Goal: Task Accomplishment & Management: Manage account settings

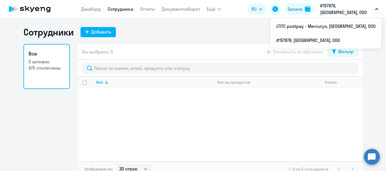
select select "30"
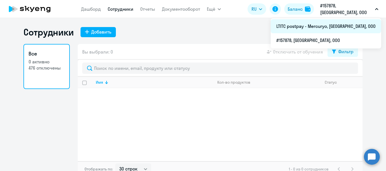
click at [322, 27] on li "LTITC postpay - Mercuryo, [GEOGRAPHIC_DATA], ООО" at bounding box center [326, 26] width 110 height 14
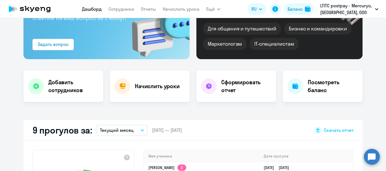
select select "30"
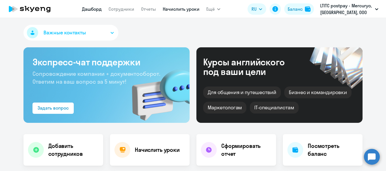
click at [173, 8] on link "Начислить уроки" at bounding box center [181, 9] width 37 height 6
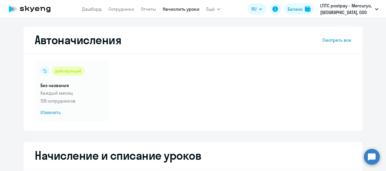
select select "10"
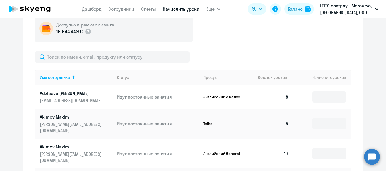
scroll to position [187, 0]
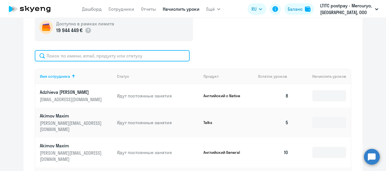
click at [144, 55] on input "text" at bounding box center [112, 55] width 155 height 11
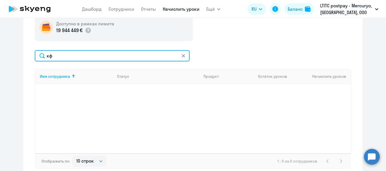
type input "к"
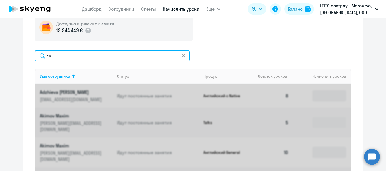
type input "raz"
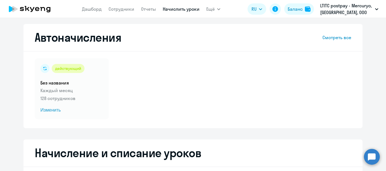
scroll to position [0, 0]
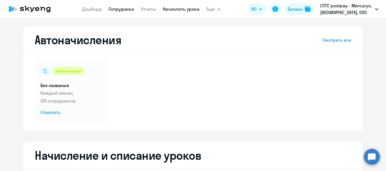
click at [128, 10] on link "Сотрудники" at bounding box center [121, 9] width 26 height 6
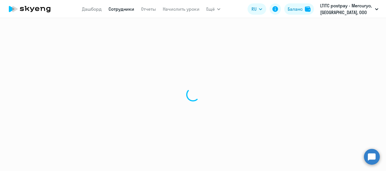
select select "30"
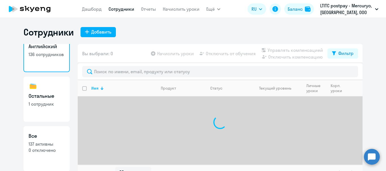
scroll to position [17, 0]
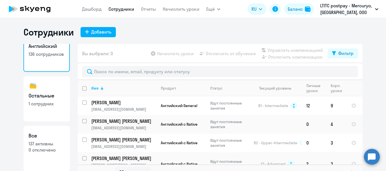
click at [39, 104] on p "1 сотрудник" at bounding box center [47, 104] width 36 height 6
select select "30"
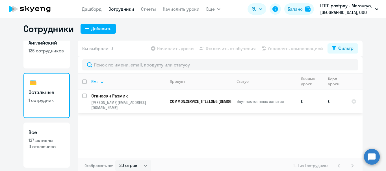
scroll to position [6, 0]
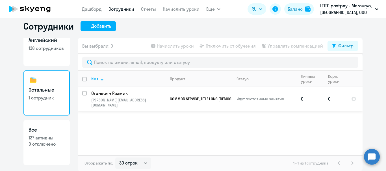
click at [107, 94] on p "Оганесян Размик" at bounding box center [128, 93] width 74 height 6
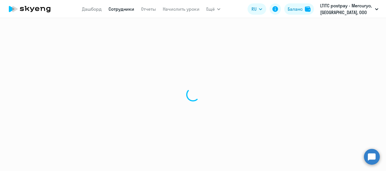
select select "others"
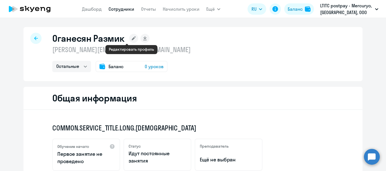
click at [129, 40] on rect at bounding box center [133, 38] width 9 height 9
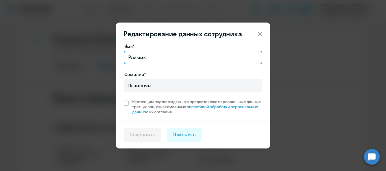
click at [151, 60] on input "Размик" at bounding box center [193, 58] width 138 height 14
type input "Р"
type input "[PERSON_NAME]"
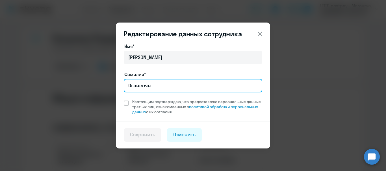
click at [162, 84] on input "Оганесян" at bounding box center [193, 86] width 138 height 14
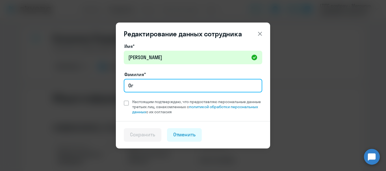
type input "О"
type input "[PERSON_NAME]"
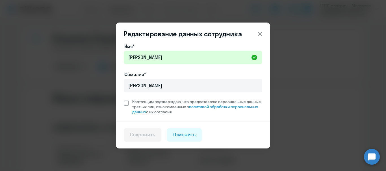
click at [127, 102] on span at bounding box center [126, 103] width 5 height 5
click at [124, 99] on input "Настоящим подтверждаю, что предоставляю персональные данные третьих лиц, ознако…" at bounding box center [123, 99] width 0 height 0
checkbox input "true"
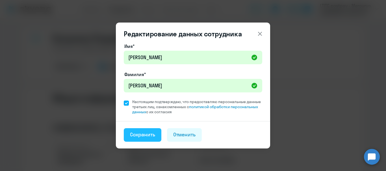
click at [151, 134] on div "Сохранить" at bounding box center [142, 134] width 25 height 7
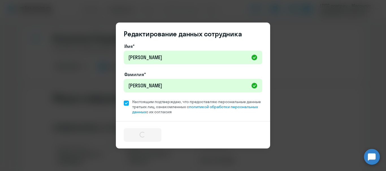
select select "others"
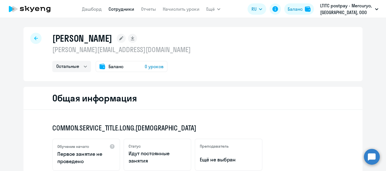
click at [35, 37] on icon at bounding box center [36, 38] width 4 height 4
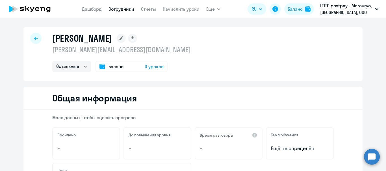
click at [125, 10] on link "Сотрудники" at bounding box center [121, 9] width 26 height 6
select select "30"
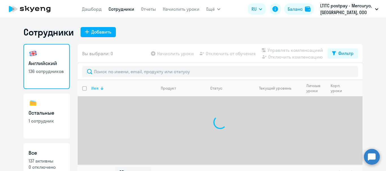
scroll to position [9, 0]
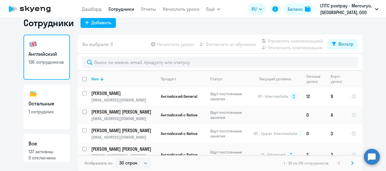
click at [50, 101] on h3 "Остальные" at bounding box center [47, 103] width 36 height 7
select select "30"
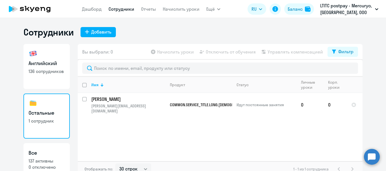
scroll to position [6, 0]
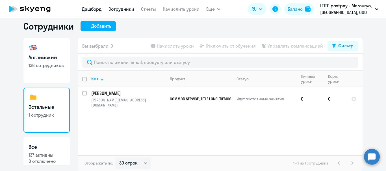
click at [92, 8] on link "Дашборд" at bounding box center [92, 9] width 20 height 6
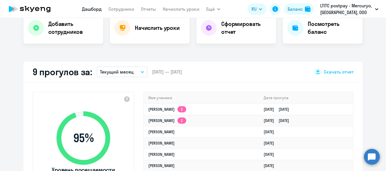
select select "30"
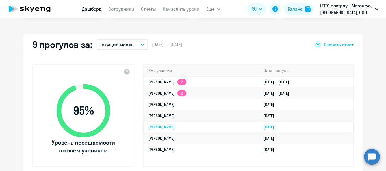
scroll to position [151, 0]
